Goal: Task Accomplishment & Management: Manage account settings

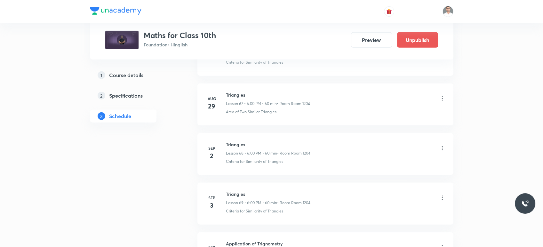
scroll to position [3821, 0]
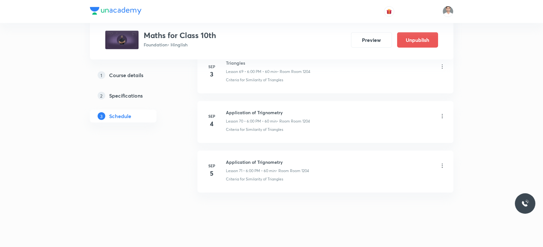
click at [440, 162] on icon at bounding box center [442, 165] width 6 height 6
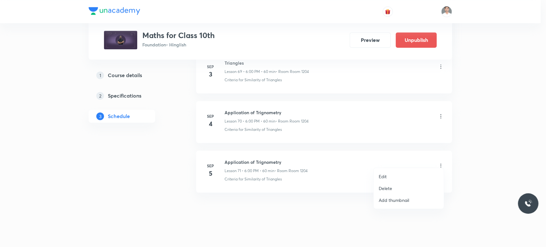
click at [388, 188] on p "Delete" at bounding box center [385, 188] width 13 height 7
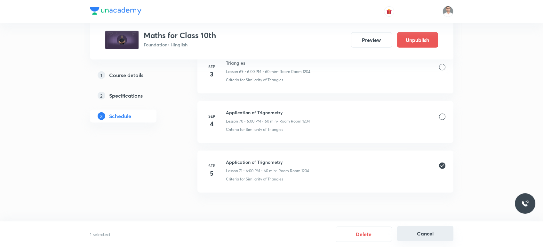
click at [420, 232] on button "Cancel" at bounding box center [425, 233] width 56 height 15
click at [441, 162] on icon at bounding box center [442, 165] width 6 height 6
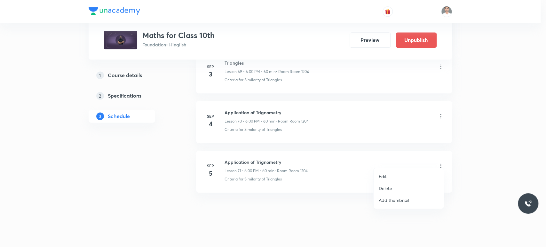
click at [381, 191] on p "Delete" at bounding box center [385, 188] width 13 height 7
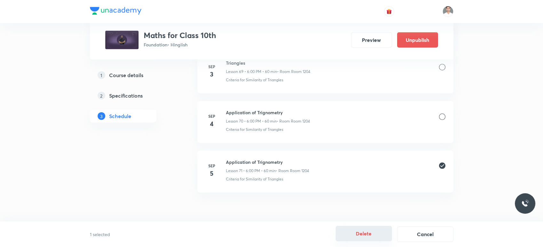
click at [376, 238] on button "Delete" at bounding box center [364, 233] width 56 height 15
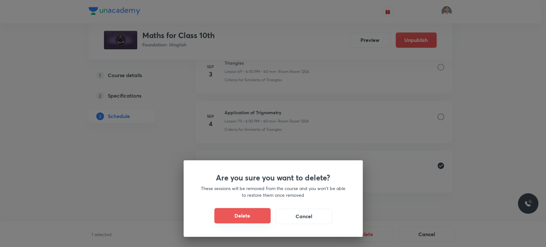
click at [227, 215] on button "Delete" at bounding box center [242, 215] width 56 height 15
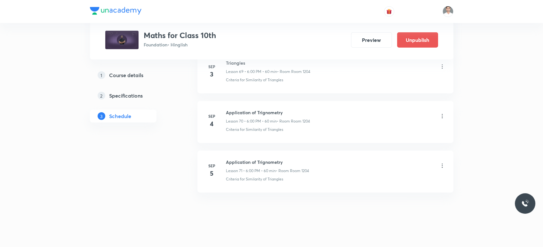
scroll to position [3772, 0]
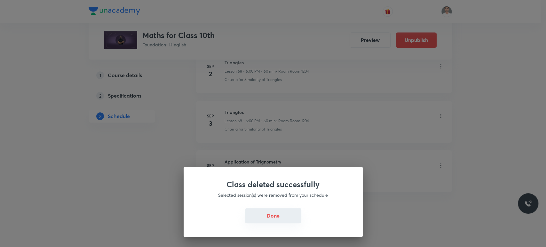
drag, startPoint x: 286, startPoint y: 224, endPoint x: 276, endPoint y: 214, distance: 13.6
click at [287, 224] on div "Done" at bounding box center [273, 216] width 148 height 15
click at [276, 218] on button "Done" at bounding box center [273, 215] width 56 height 15
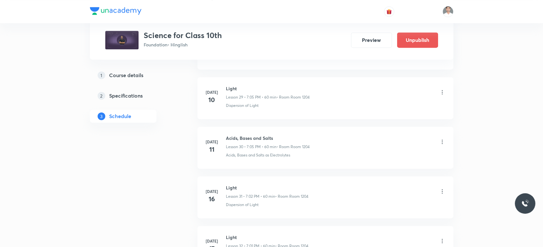
scroll to position [2633, 0]
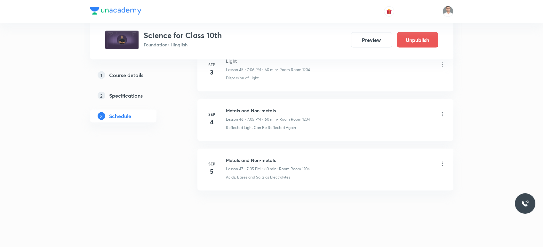
click at [441, 161] on icon at bounding box center [442, 164] width 6 height 6
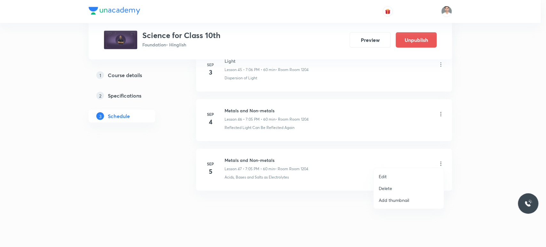
click at [392, 187] on p "Delete" at bounding box center [385, 188] width 13 height 7
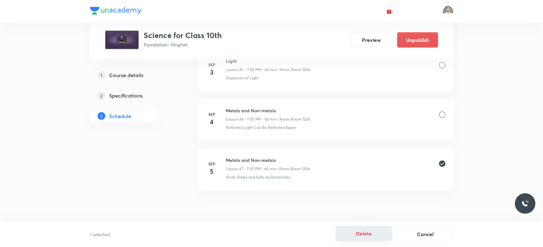
click at [365, 238] on button "Delete" at bounding box center [364, 233] width 56 height 15
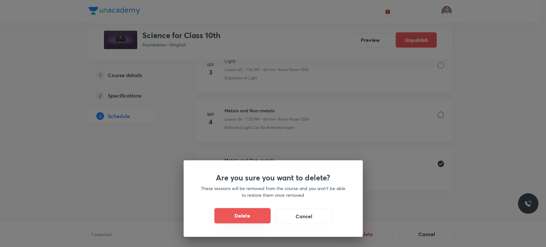
click at [258, 213] on button "Delete" at bounding box center [242, 215] width 56 height 15
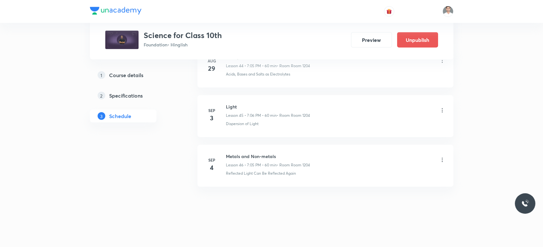
scroll to position [2584, 0]
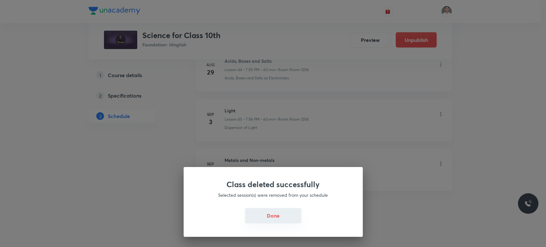
drag, startPoint x: 287, startPoint y: 218, endPoint x: 285, endPoint y: 215, distance: 3.7
click at [287, 218] on button "Done" at bounding box center [273, 215] width 56 height 15
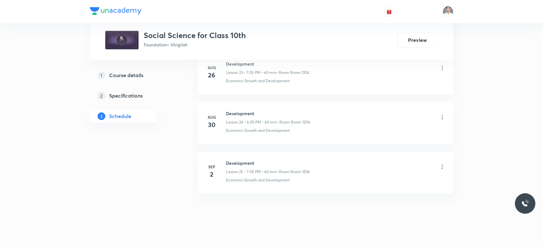
scroll to position [1544, 0]
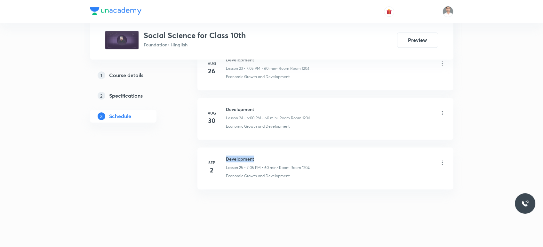
drag, startPoint x: 227, startPoint y: 155, endPoint x: 276, endPoint y: 155, distance: 49.3
click at [276, 155] on h6 "Development" at bounding box center [268, 158] width 84 height 7
copy h6 "Development"
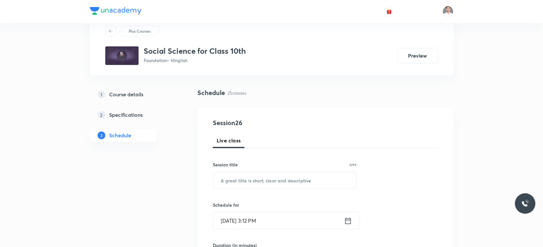
scroll to position [36, 0]
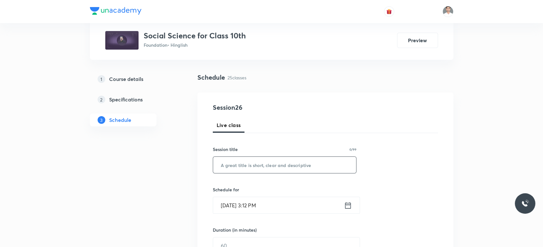
click at [273, 168] on input "text" at bounding box center [284, 165] width 143 height 16
paste input "Development"
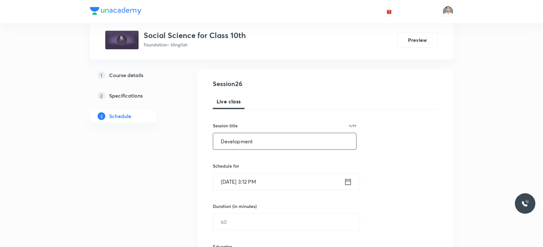
scroll to position [142, 0]
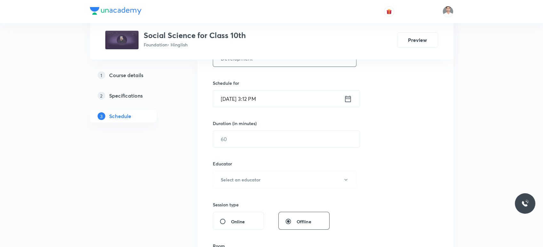
type input "Development"
click at [350, 96] on icon at bounding box center [348, 98] width 6 height 6
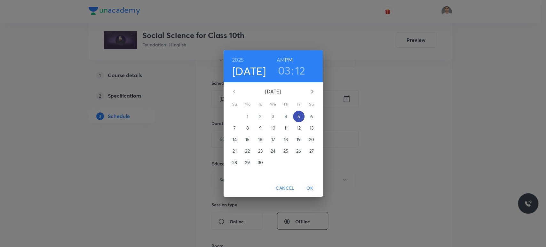
click at [298, 116] on p "5" at bounding box center [298, 116] width 3 height 6
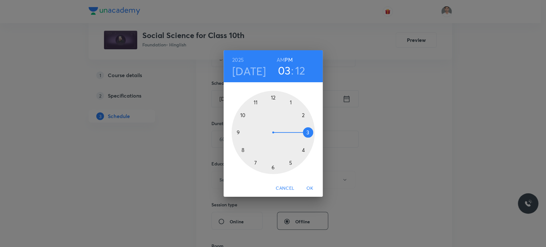
click at [272, 168] on div at bounding box center [273, 132] width 83 height 83
click at [272, 98] on div at bounding box center [273, 132] width 83 height 83
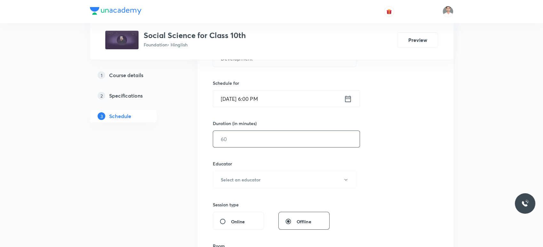
click at [258, 137] on input "text" at bounding box center [286, 139] width 147 height 16
type input "60"
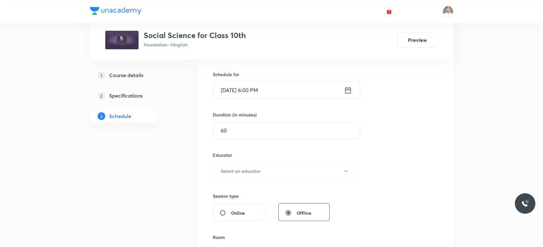
scroll to position [178, 0]
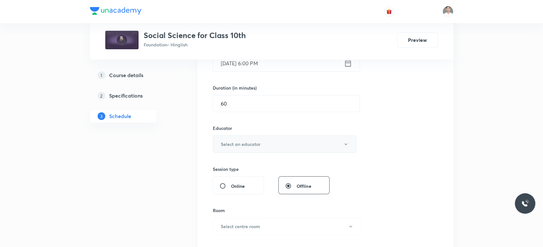
click at [238, 145] on h6 "Select an educator" at bounding box center [241, 144] width 40 height 7
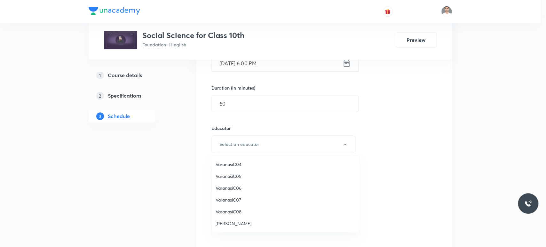
click at [248, 221] on span "Ajay Shankar Pandey" at bounding box center [286, 223] width 140 height 7
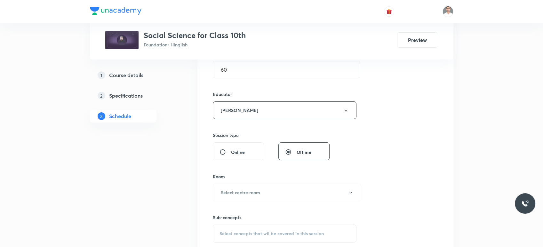
scroll to position [284, 0]
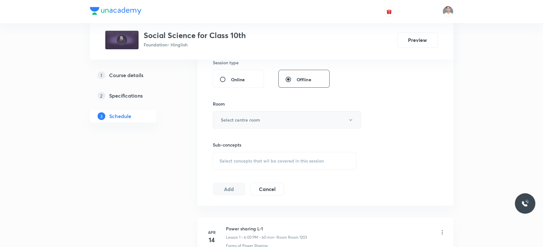
click at [247, 111] on button "Select centre room" at bounding box center [287, 120] width 148 height 18
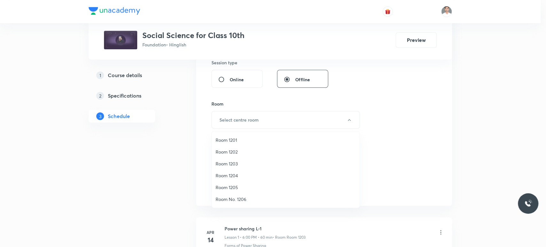
click at [231, 174] on span "Room 1204" at bounding box center [286, 175] width 140 height 7
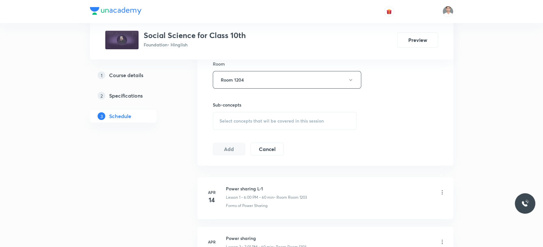
scroll to position [355, 0]
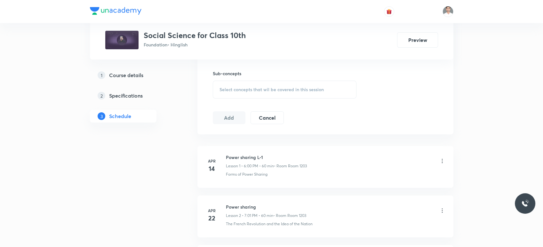
click at [241, 92] on div "Select concepts that wil be covered in this session" at bounding box center [285, 90] width 144 height 18
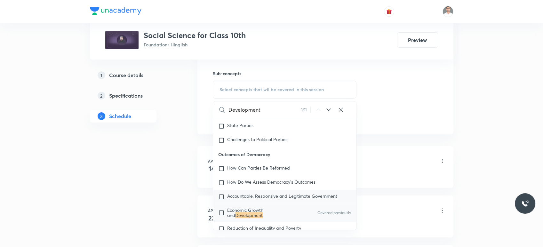
scroll to position [1419, 0]
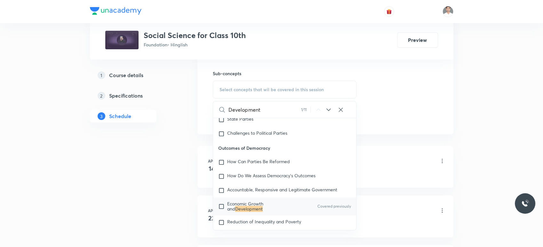
type input "Development"
click at [244, 206] on mark "Development" at bounding box center [249, 209] width 28 height 6
checkbox input "true"
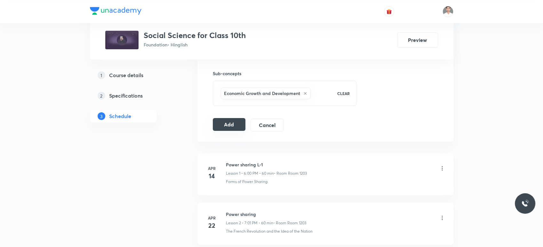
click at [224, 123] on button "Add" at bounding box center [229, 124] width 33 height 13
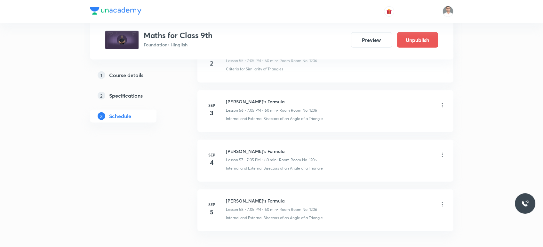
scroll to position [3178, 0]
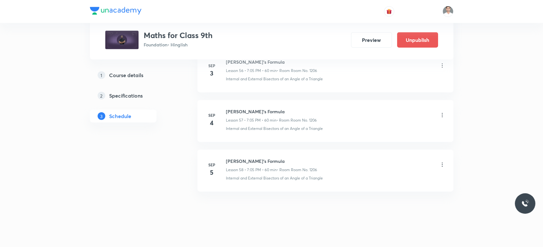
click at [443, 162] on icon at bounding box center [442, 165] width 6 height 6
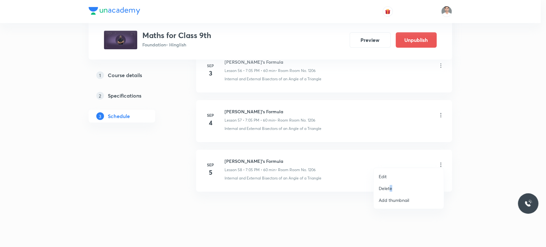
click at [391, 188] on p "Delete" at bounding box center [385, 188] width 13 height 7
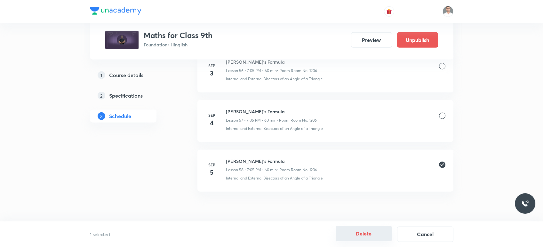
click at [370, 235] on button "Delete" at bounding box center [364, 233] width 56 height 15
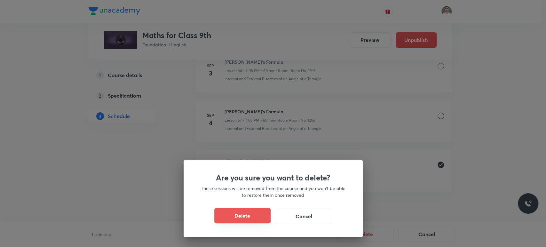
click at [246, 221] on button "Delete" at bounding box center [242, 215] width 56 height 15
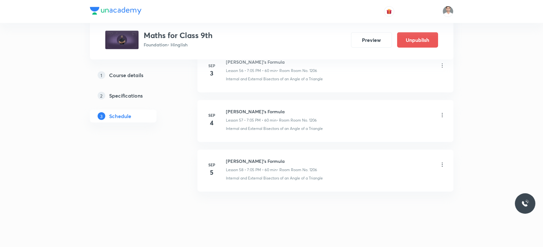
scroll to position [3128, 0]
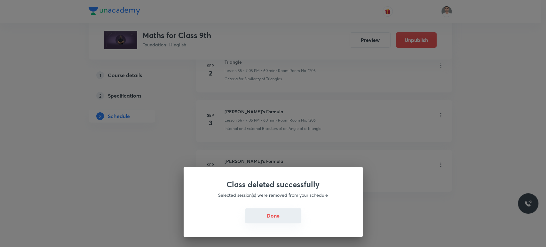
click at [284, 222] on button "Done" at bounding box center [273, 215] width 56 height 15
